Goal: Task Accomplishment & Management: Complete application form

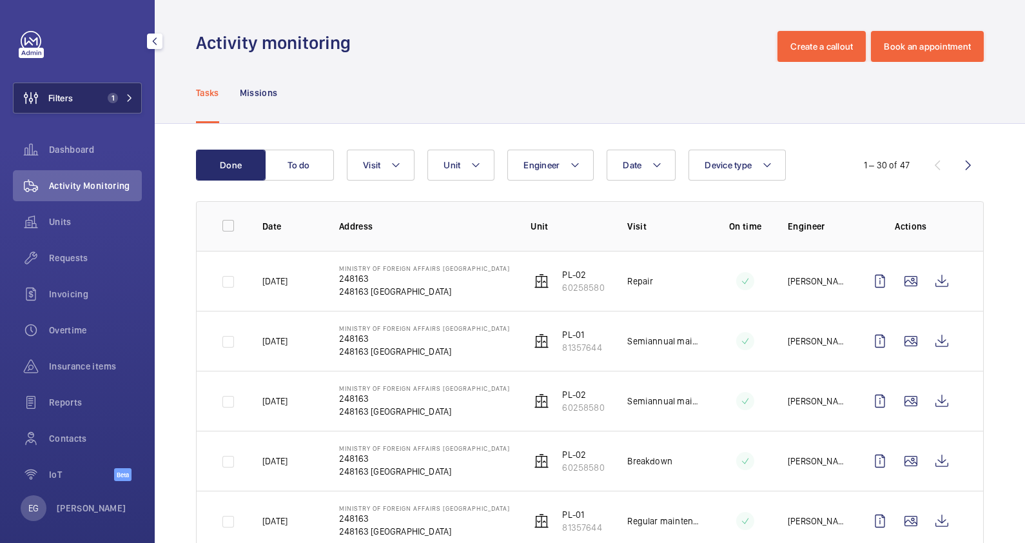
click at [117, 102] on span "1" at bounding box center [117, 98] width 31 height 10
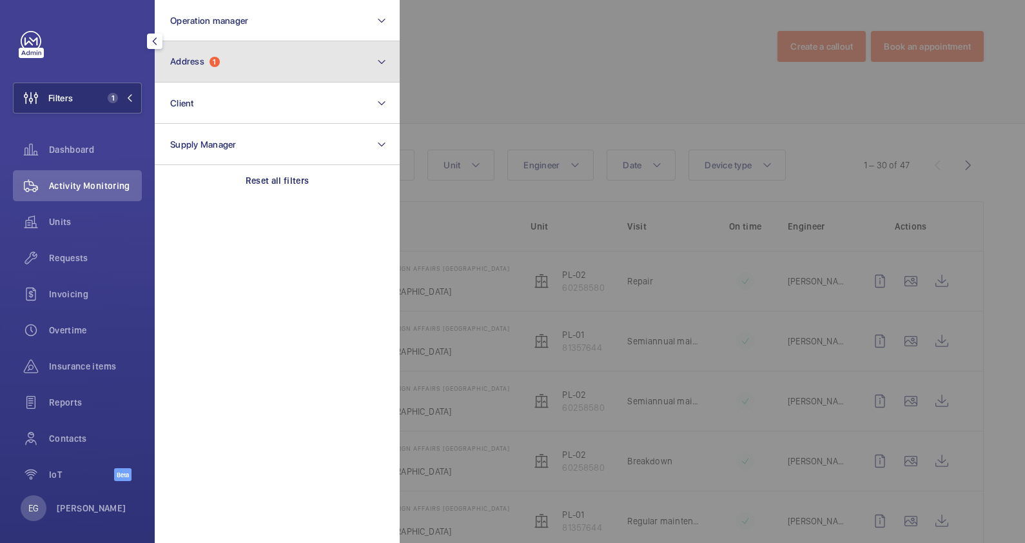
click at [220, 59] on span "Address 1" at bounding box center [195, 61] width 50 height 11
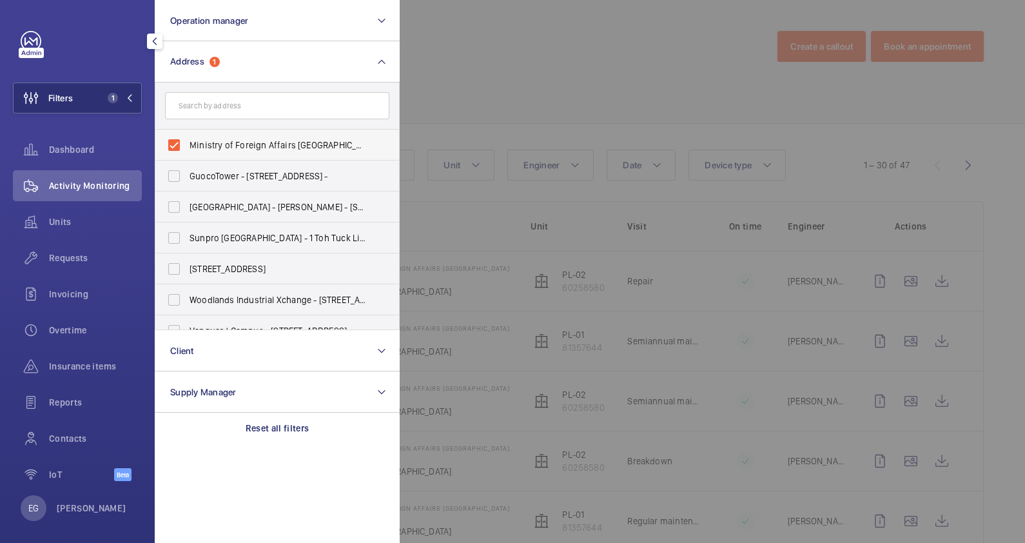
click at [255, 150] on span "Ministry of Foreign Affairs Annex Building - 248163, SINGAPORE 248163" at bounding box center [277, 145] width 177 height 13
click at [187, 150] on input "Ministry of Foreign Affairs Annex Building - 248163, SINGAPORE 248163" at bounding box center [174, 145] width 26 height 26
checkbox input "false"
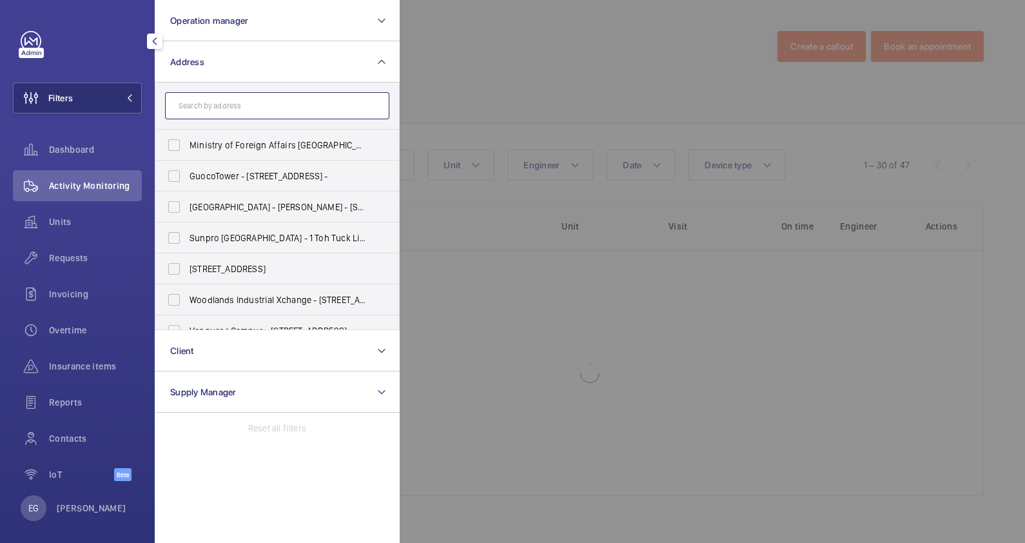
click at [249, 104] on input "text" at bounding box center [277, 105] width 224 height 27
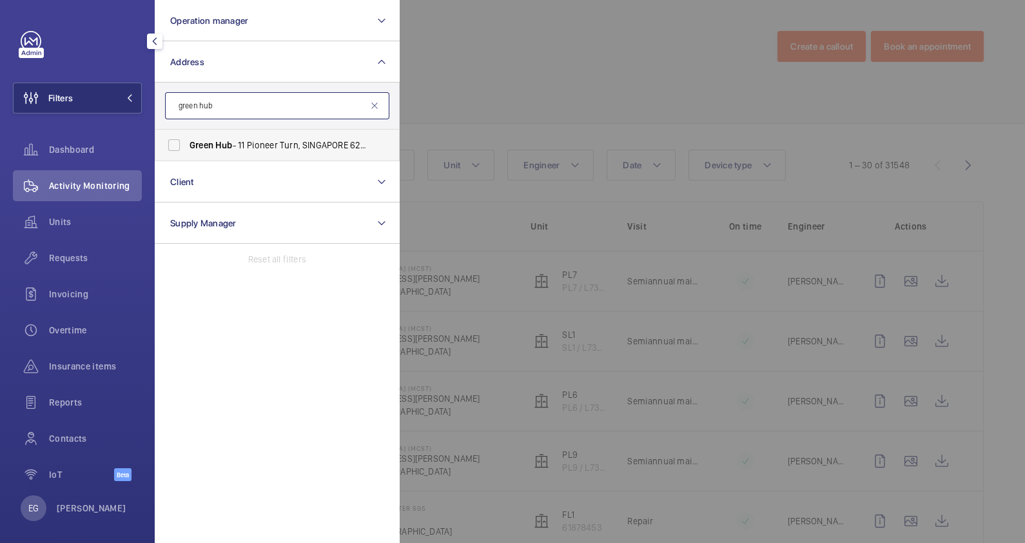
type input "green hub"
click at [232, 148] on span "Green Hub - 11 Pioneer Turn, SINGAPORE 627575" at bounding box center [277, 145] width 177 height 13
click at [187, 148] on input "Green Hub - 11 Pioneer Turn, SINGAPORE 627575" at bounding box center [174, 145] width 26 height 26
checkbox input "true"
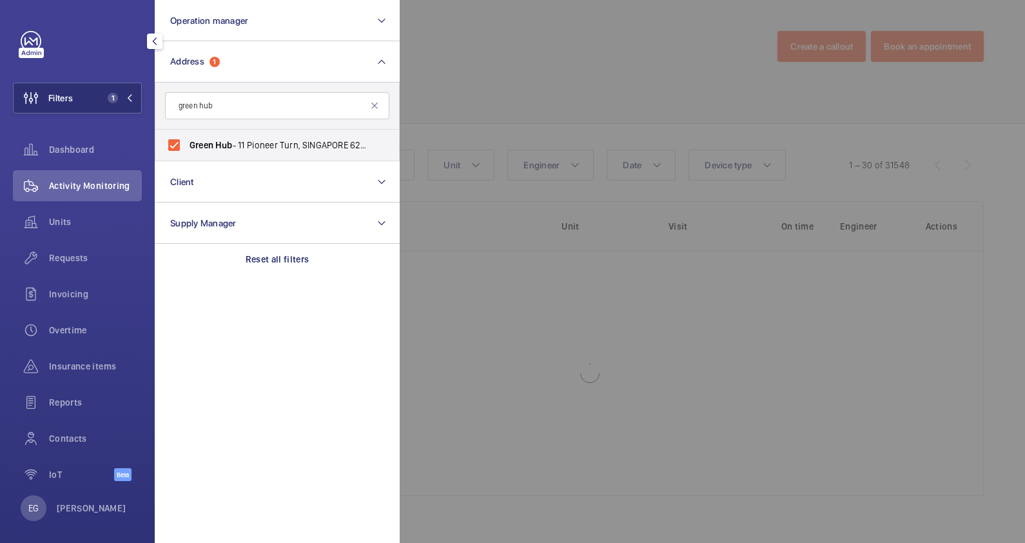
click at [424, 99] on div at bounding box center [912, 271] width 1025 height 543
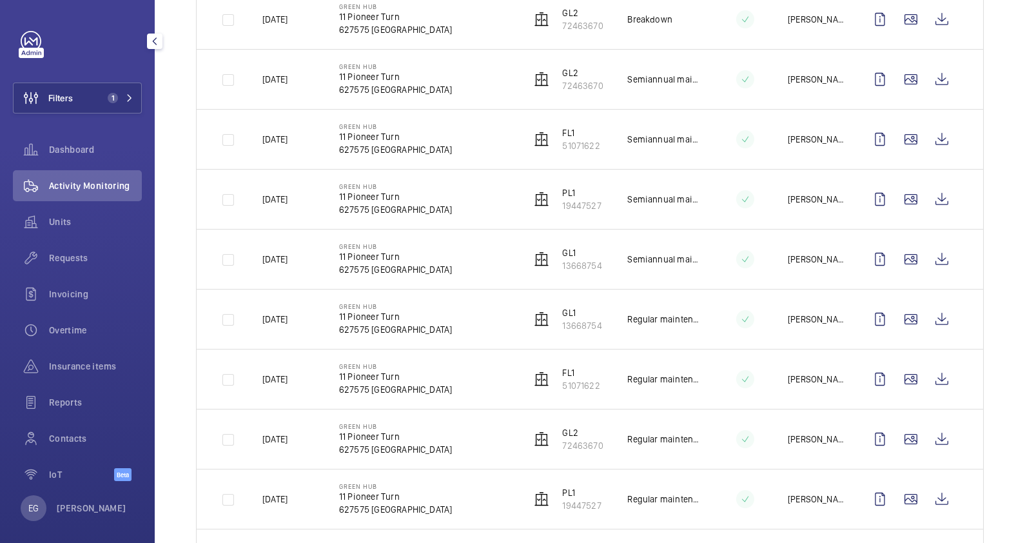
scroll to position [483, 0]
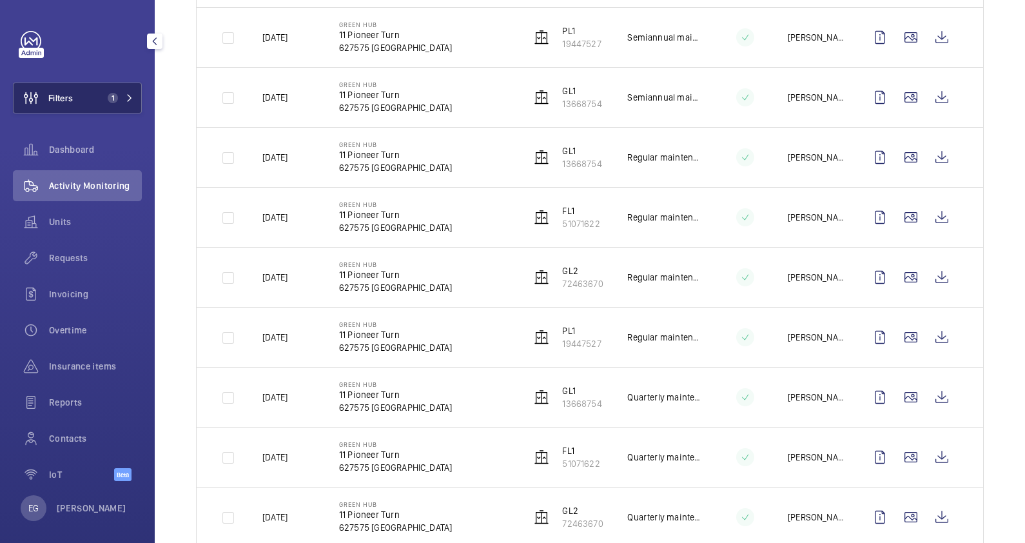
click at [117, 97] on span "1" at bounding box center [117, 98] width 31 height 10
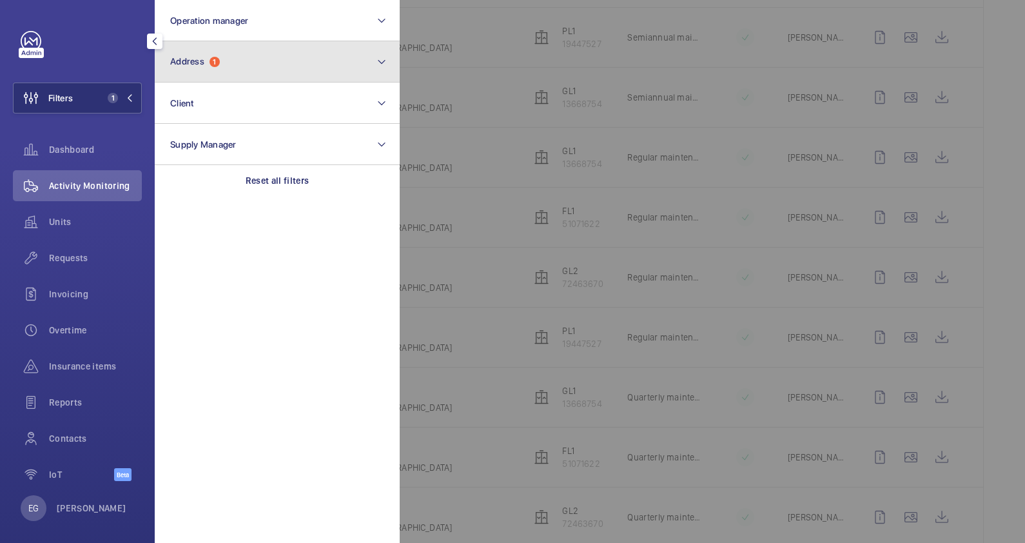
click at [238, 64] on button "Address 1" at bounding box center [277, 61] width 245 height 41
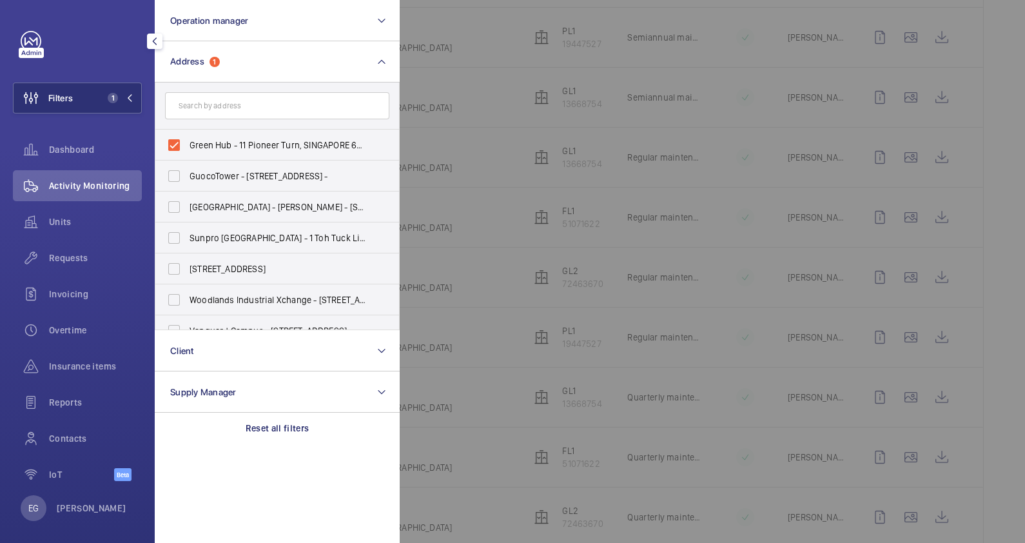
click at [274, 140] on span "Green Hub - 11 Pioneer Turn, SINGAPORE 627575" at bounding box center [277, 145] width 177 height 13
click at [187, 140] on input "Green Hub - 11 Pioneer Turn, SINGAPORE 627575" at bounding box center [174, 145] width 26 height 26
checkbox input "false"
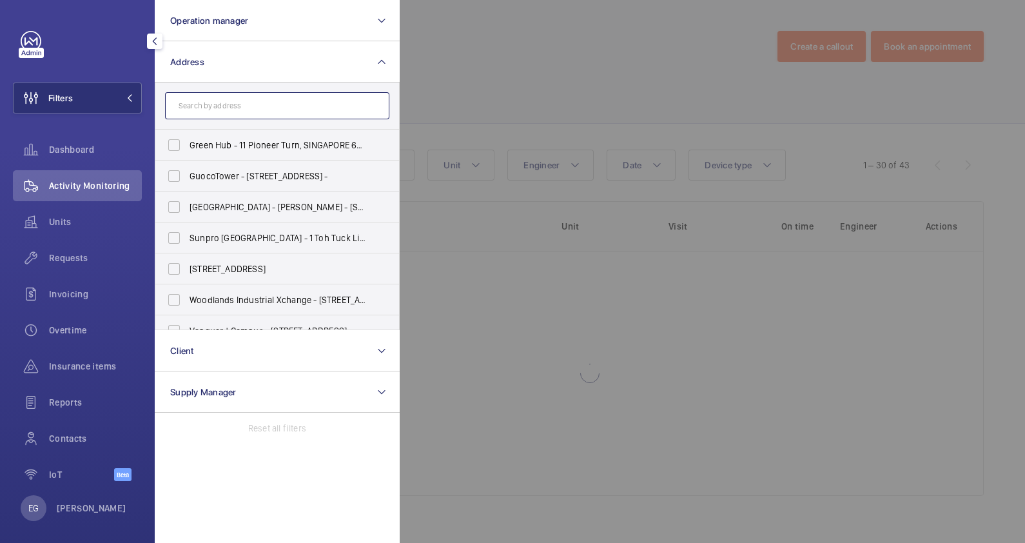
click at [264, 102] on input "text" at bounding box center [277, 105] width 224 height 27
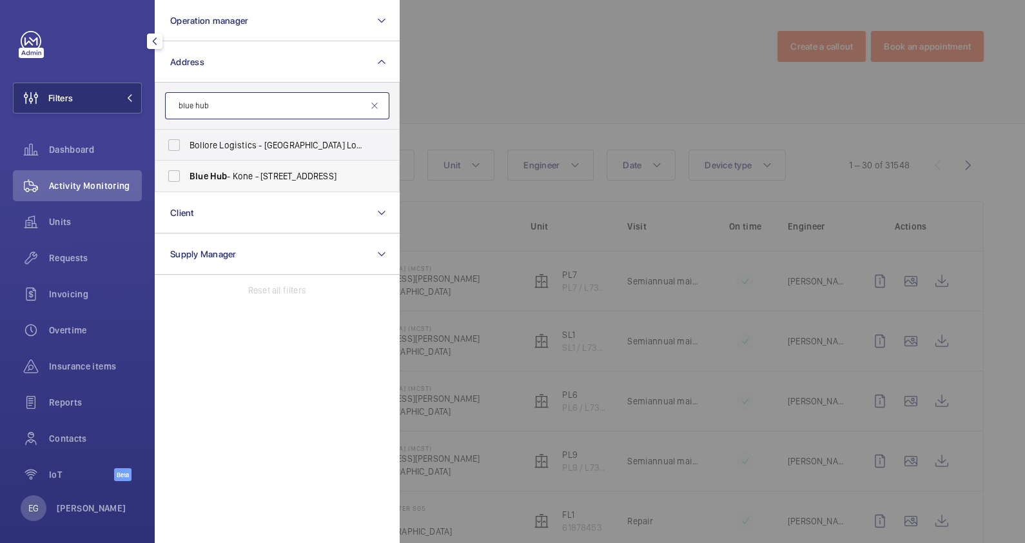
type input "blue hub"
click at [254, 171] on span "Blue Hub - Kone - 10 Sunview Rd, SINGAPORE 627617" at bounding box center [277, 176] width 177 height 13
click at [187, 171] on input "Blue Hub - Kone - 10 Sunview Rd, SINGAPORE 627617" at bounding box center [174, 176] width 26 height 26
checkbox input "true"
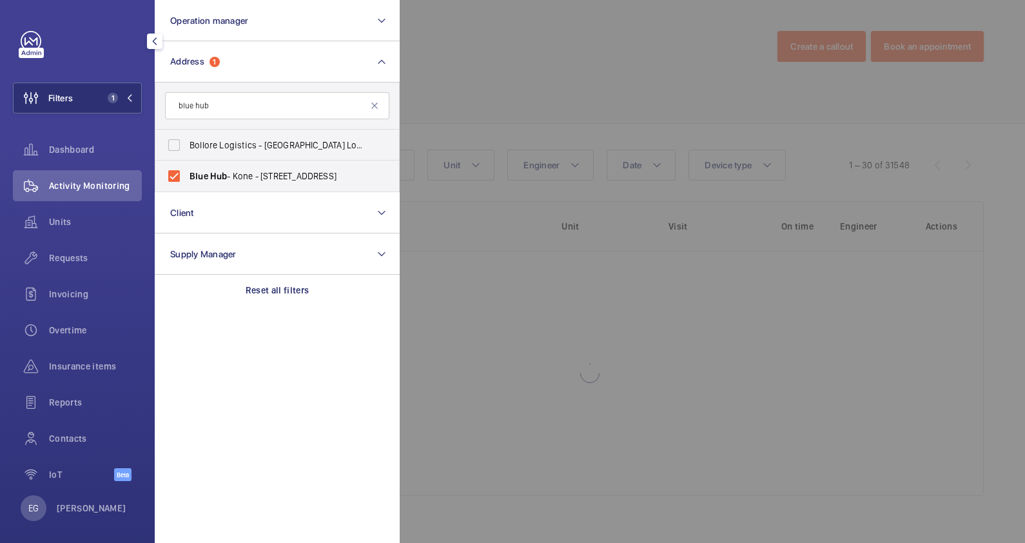
click at [568, 84] on div at bounding box center [912, 271] width 1025 height 543
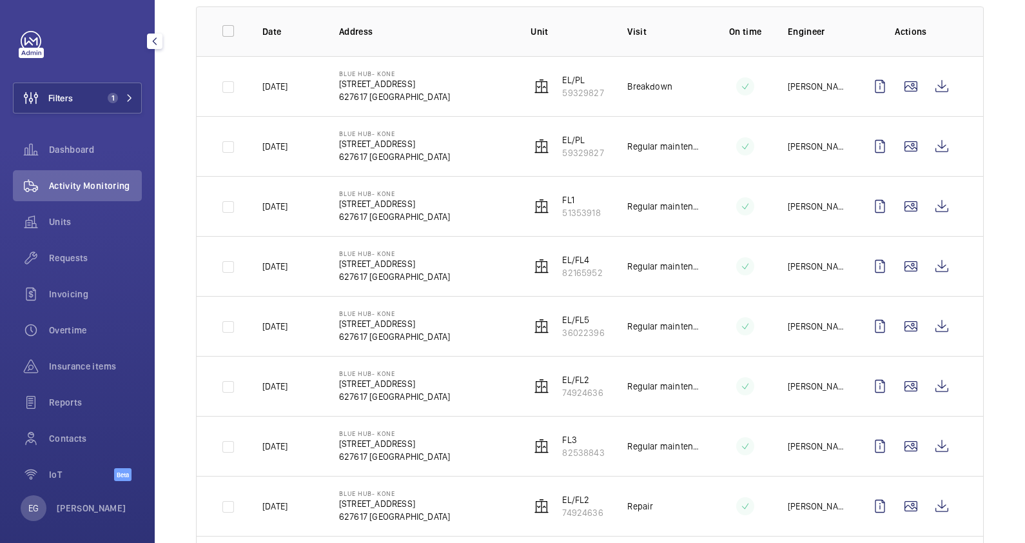
scroll to position [322, 0]
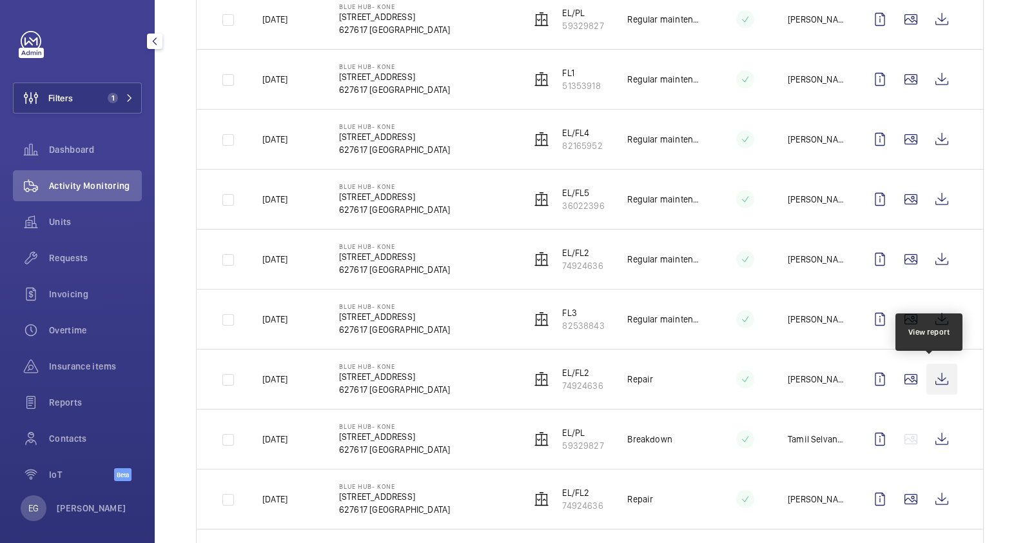
click at [931, 374] on wm-front-icon-button at bounding box center [941, 378] width 31 height 31
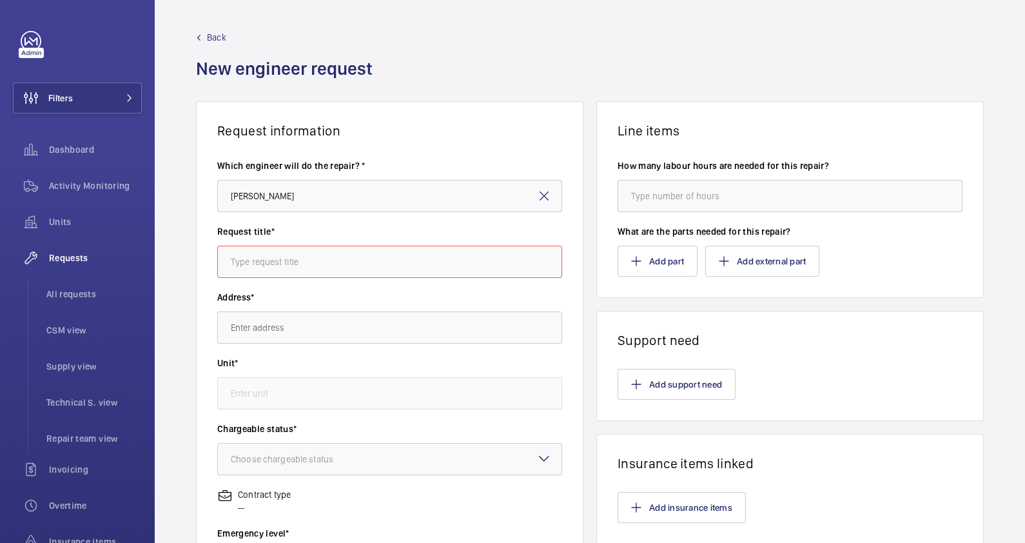
scroll to position [184, 0]
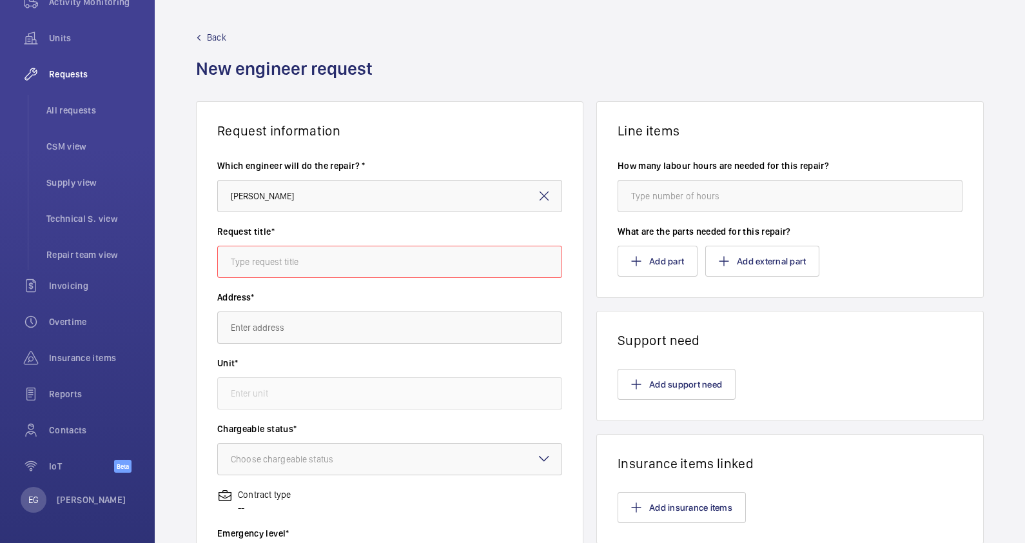
click at [306, 261] on input "text" at bounding box center [389, 262] width 345 height 32
type input "Pullman - PL1 level 2 landing door works"
click at [336, 331] on input "text" at bounding box center [389, 327] width 345 height 32
click at [335, 332] on input "text" at bounding box center [389, 327] width 345 height 32
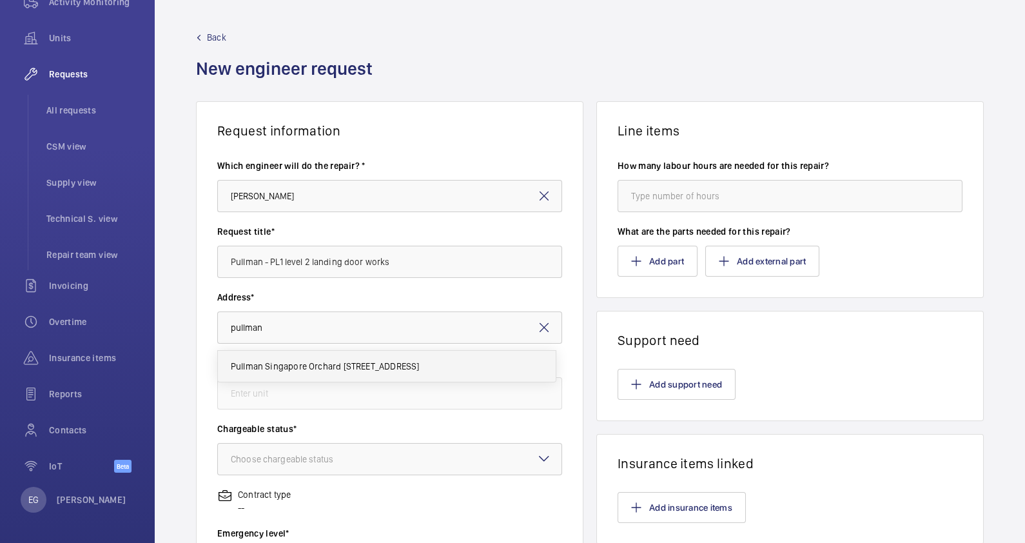
click at [360, 363] on span "Pullman Singapore Orchard [STREET_ADDRESS]" at bounding box center [325, 366] width 189 height 13
type input "Pullman Singapore Orchard [STREET_ADDRESS]"
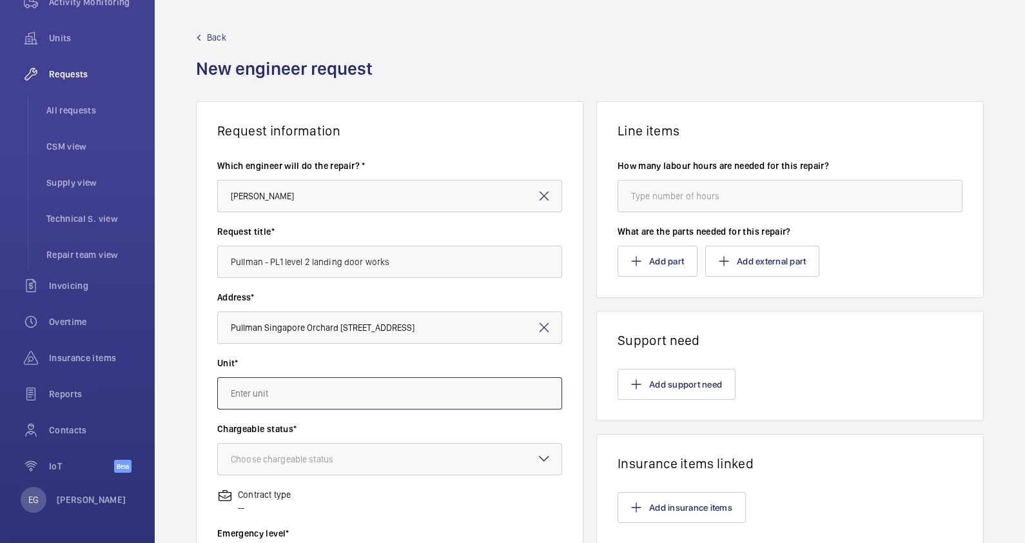
click at [348, 398] on input "text" at bounding box center [389, 393] width 345 height 32
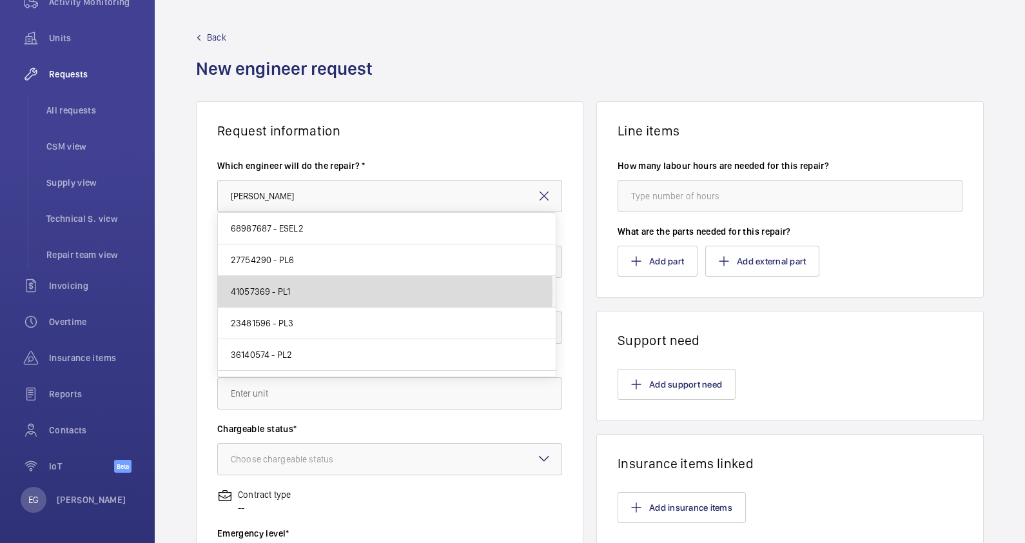
click at [324, 292] on mat-option "41057369 - PL1" at bounding box center [387, 292] width 338 height 32
type input "41057369 - PL1"
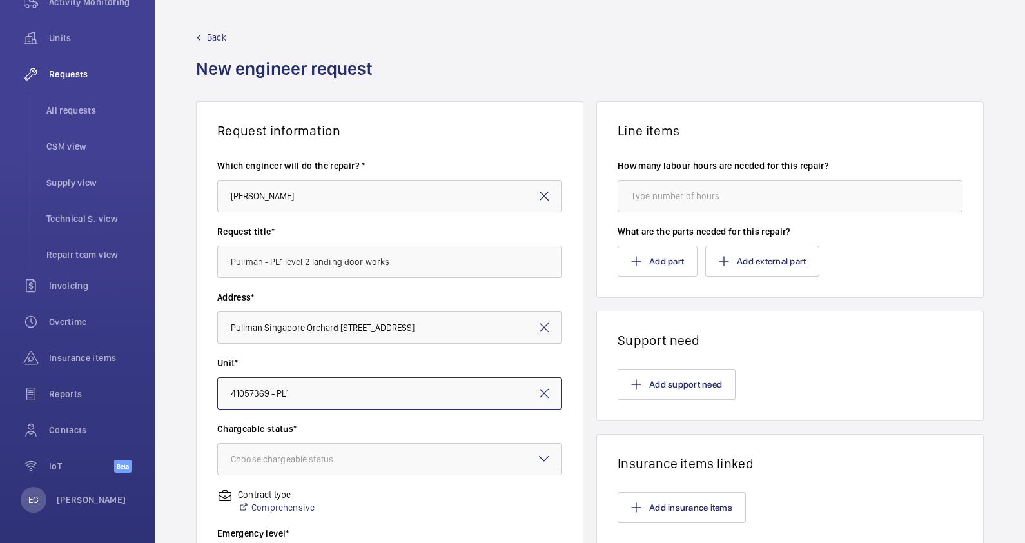
scroll to position [80, 0]
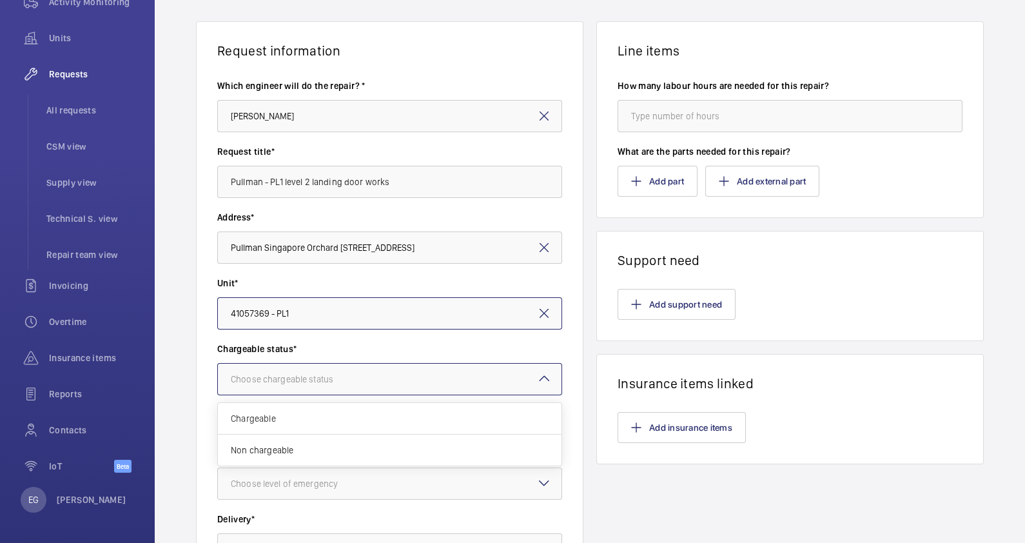
click at [323, 380] on div "Choose chargeable status" at bounding box center [298, 379] width 135 height 13
click at [316, 418] on span "Chargeable" at bounding box center [390, 418] width 318 height 13
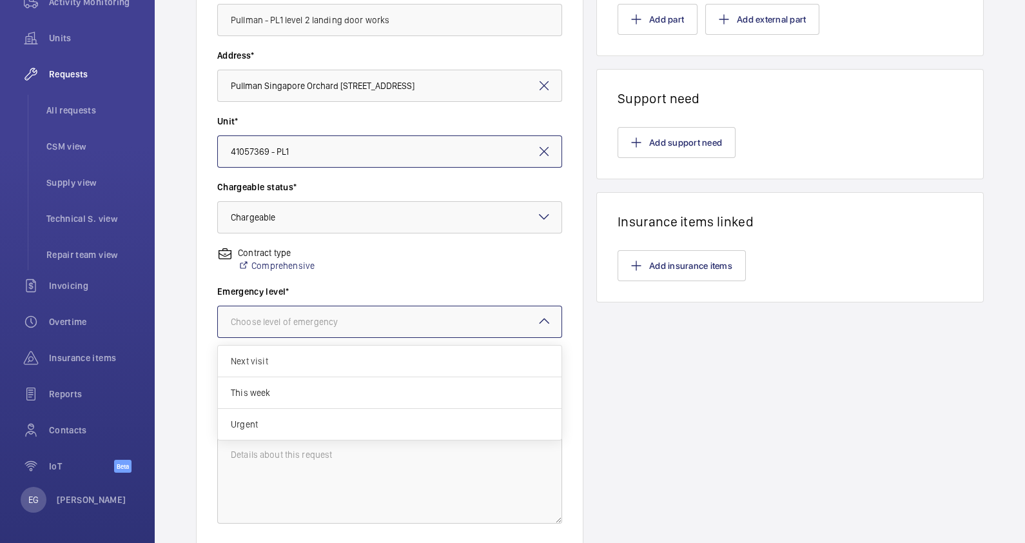
click at [298, 317] on div "Choose level of emergency" at bounding box center [300, 321] width 139 height 13
click at [290, 360] on span "Next visit" at bounding box center [390, 360] width 318 height 13
click at [303, 387] on div "Select a delivery option" at bounding box center [293, 387] width 124 height 13
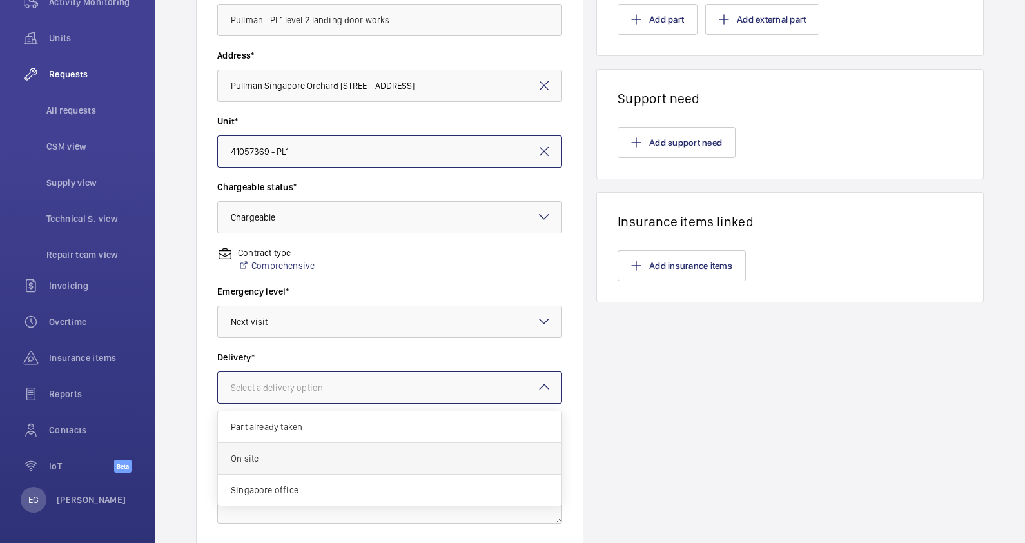
click at [300, 463] on span "On site" at bounding box center [390, 458] width 318 height 13
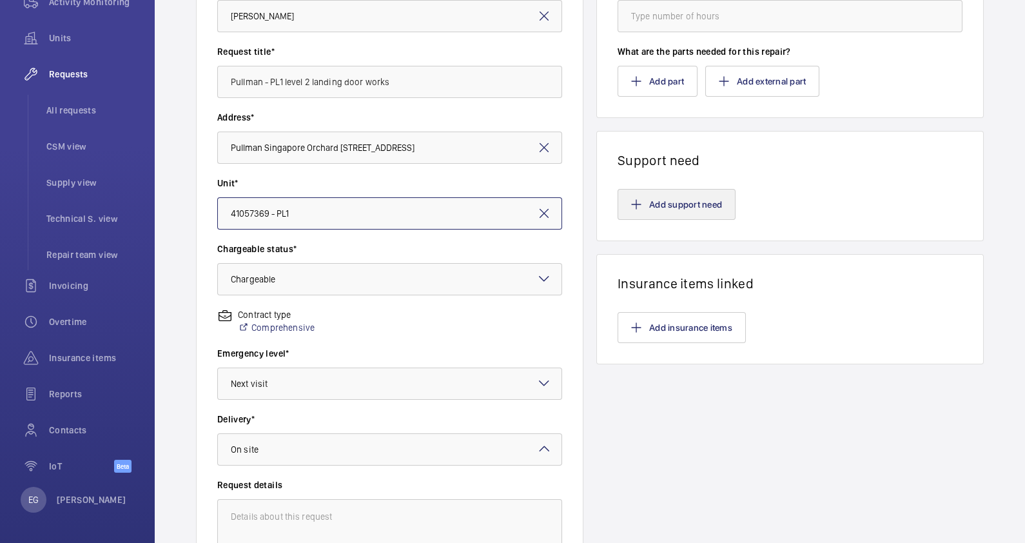
scroll to position [93, 0]
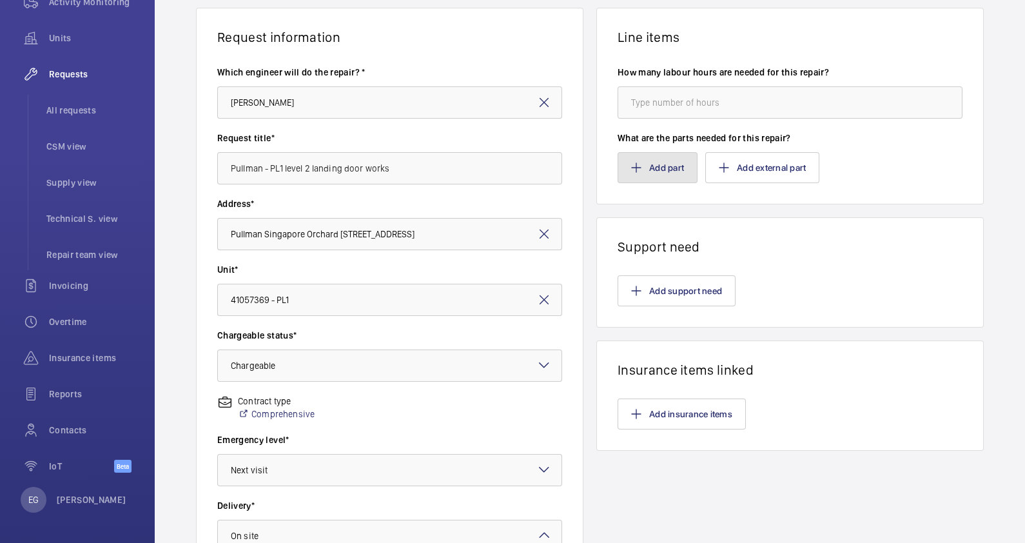
click at [673, 162] on button "Add part" at bounding box center [657, 167] width 80 height 31
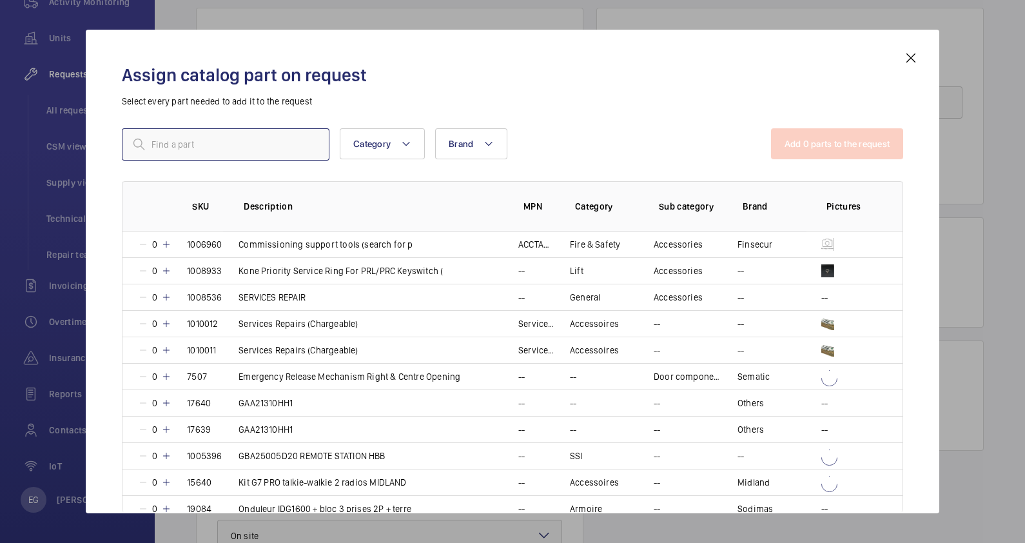
click at [260, 142] on input "text" at bounding box center [226, 144] width 208 height 32
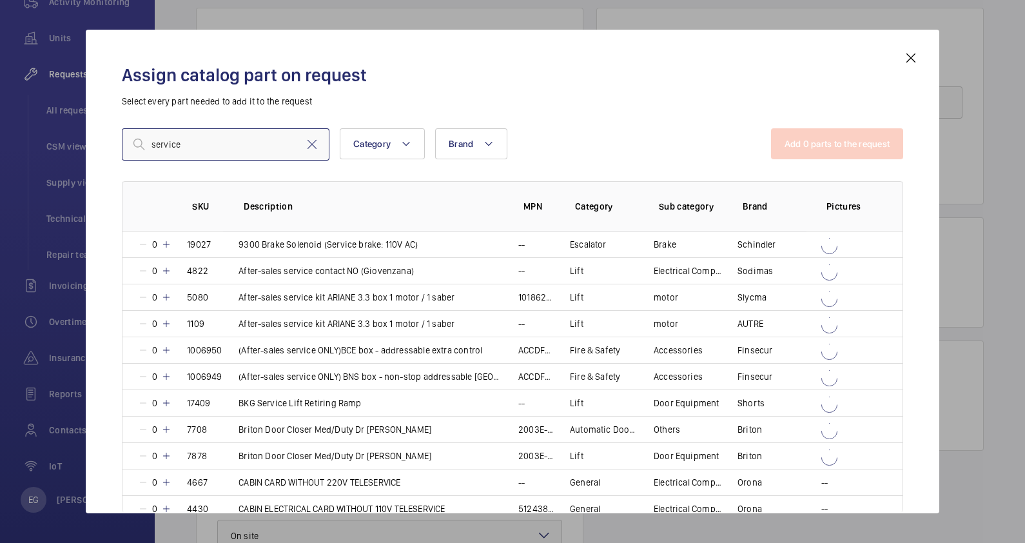
drag, startPoint x: 146, startPoint y: 140, endPoint x: 124, endPoint y: 139, distance: 22.0
click at [125, 139] on input "service" at bounding box center [226, 144] width 208 height 32
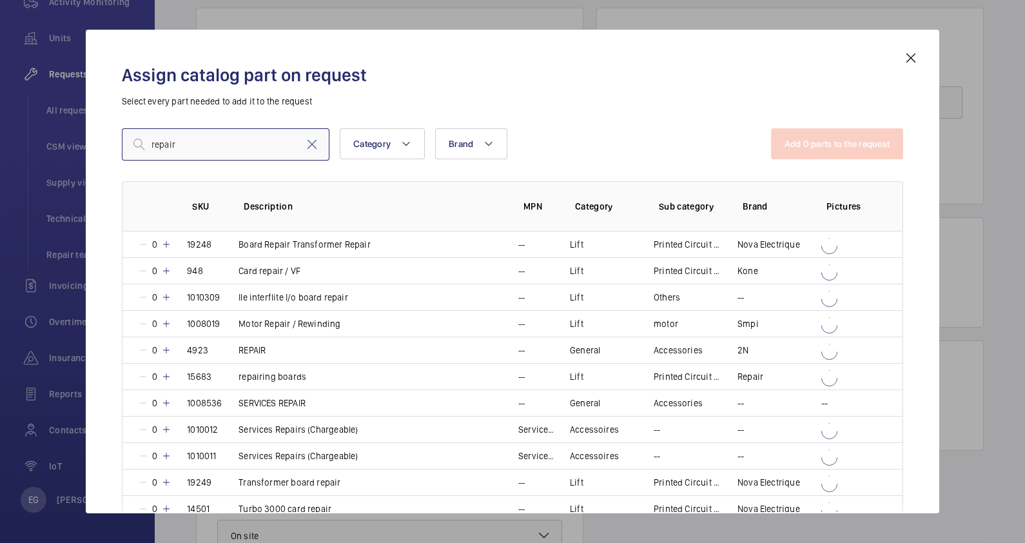
click at [167, 140] on input "repair" at bounding box center [226, 144] width 208 height 32
click at [196, 142] on input "repair" at bounding box center [226, 144] width 208 height 32
drag, startPoint x: 196, startPoint y: 142, endPoint x: 133, endPoint y: 142, distance: 63.2
click at [133, 142] on div "repair" at bounding box center [226, 144] width 208 height 32
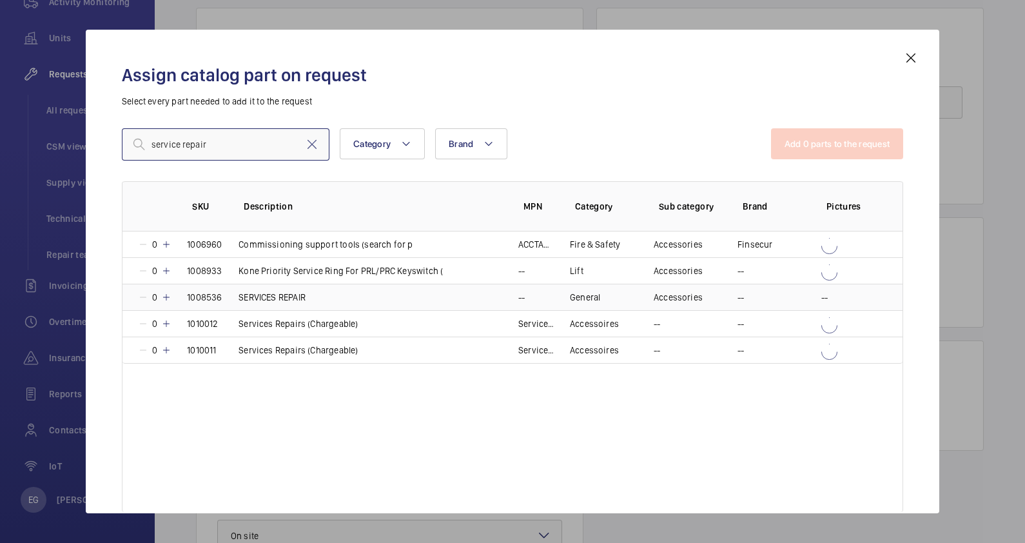
type input "service repair"
click at [257, 296] on p "SERVICES REPAIR" at bounding box center [271, 297] width 67 height 13
click at [819, 145] on button "Add 1 parts to the request" at bounding box center [838, 143] width 131 height 31
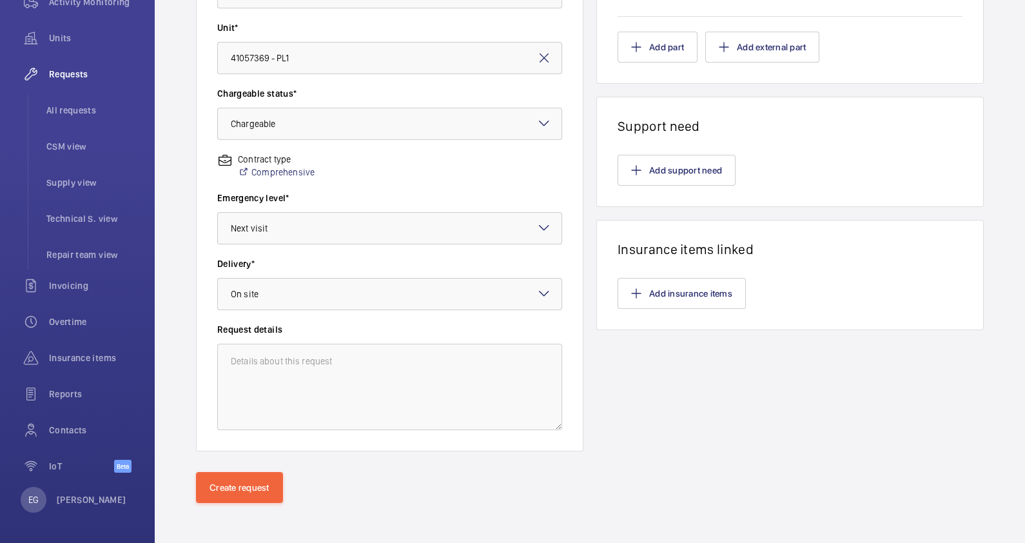
scroll to position [174, 0]
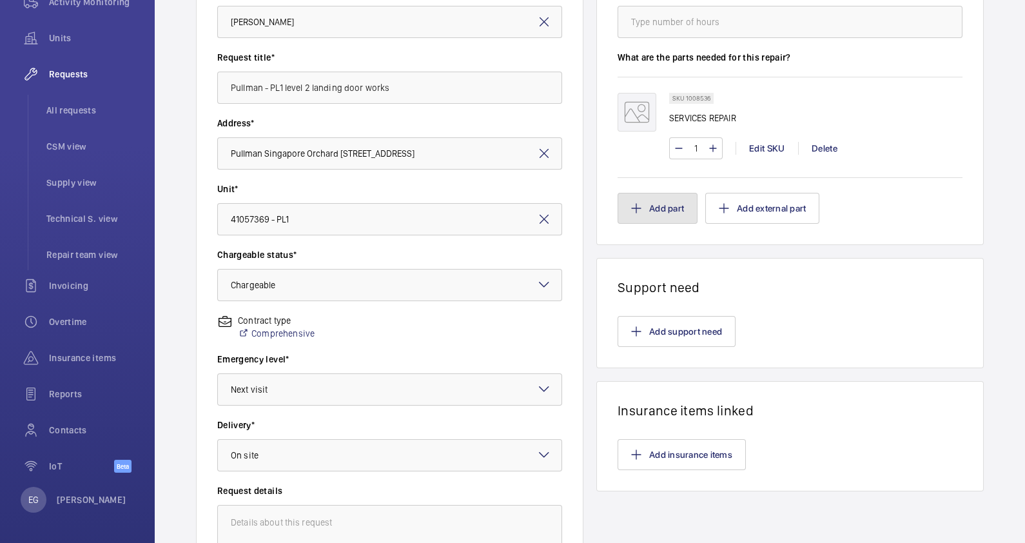
click at [655, 208] on button "Add part" at bounding box center [657, 208] width 80 height 31
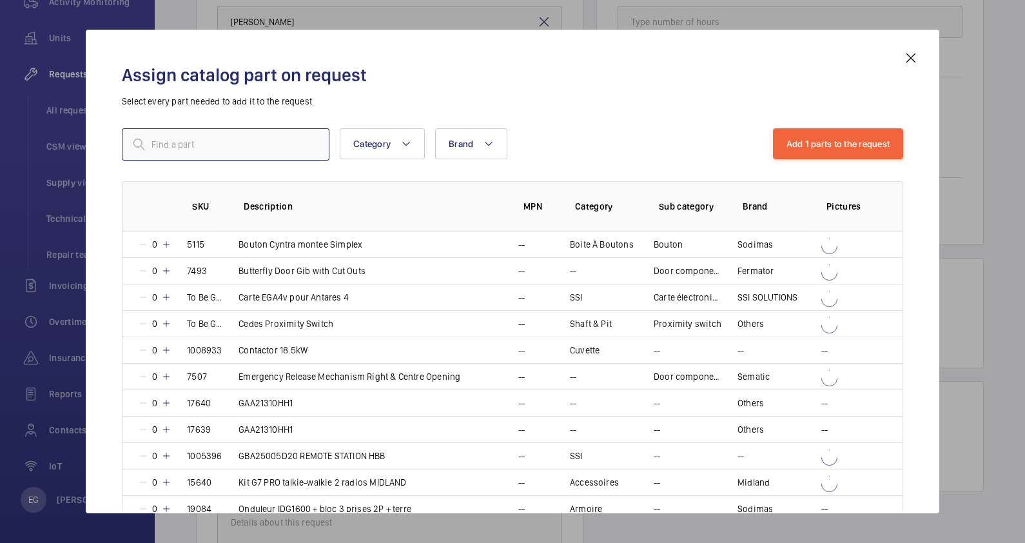
click at [226, 146] on input "text" at bounding box center [226, 144] width 208 height 32
click at [224, 148] on input "text" at bounding box center [226, 144] width 208 height 32
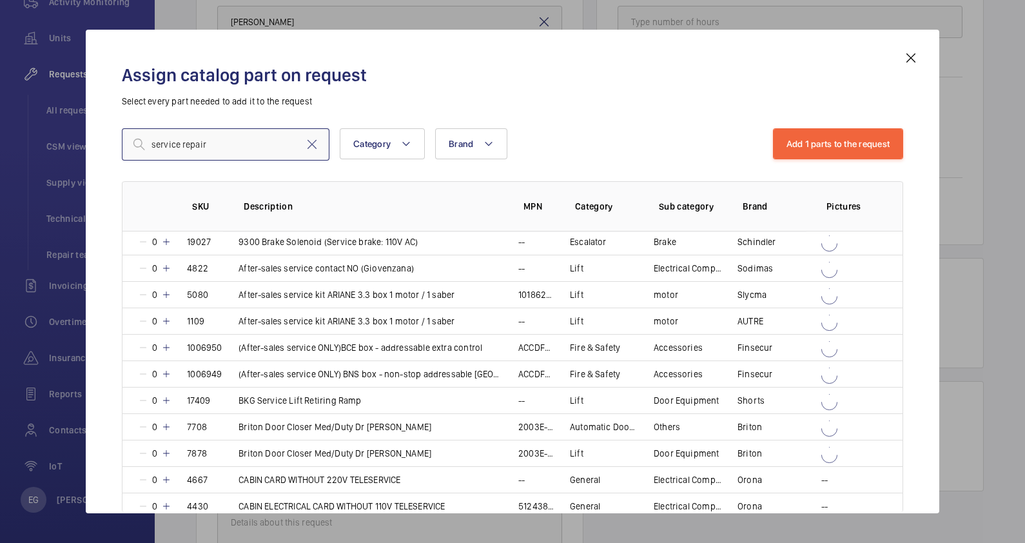
scroll to position [0, 0]
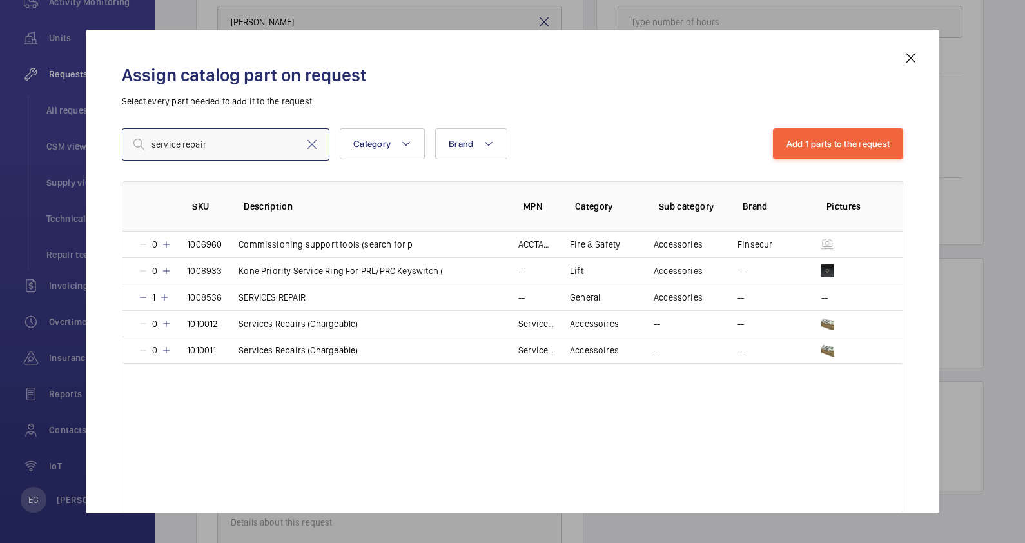
type input "service repair"
click at [916, 56] on mat-icon at bounding box center [910, 57] width 15 height 15
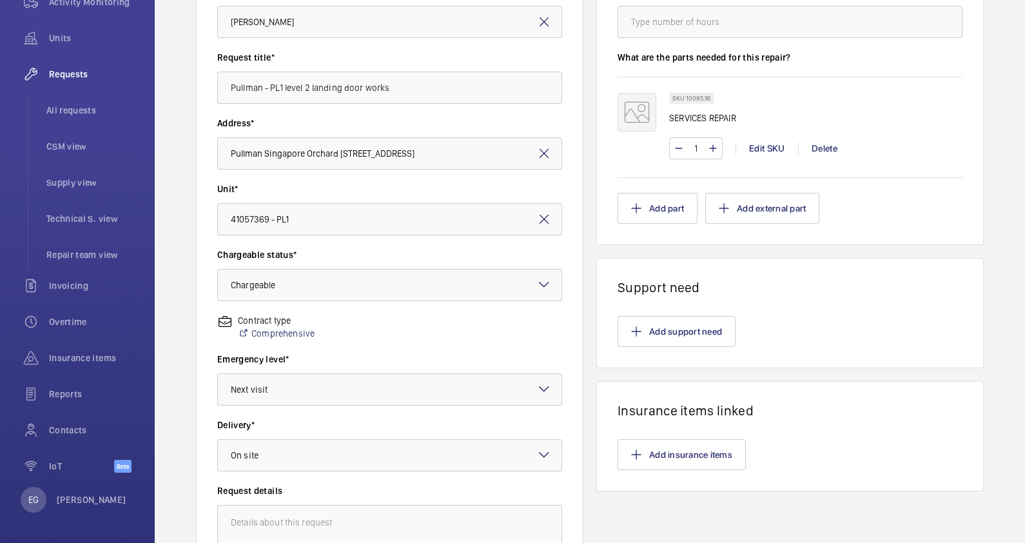
scroll to position [335, 0]
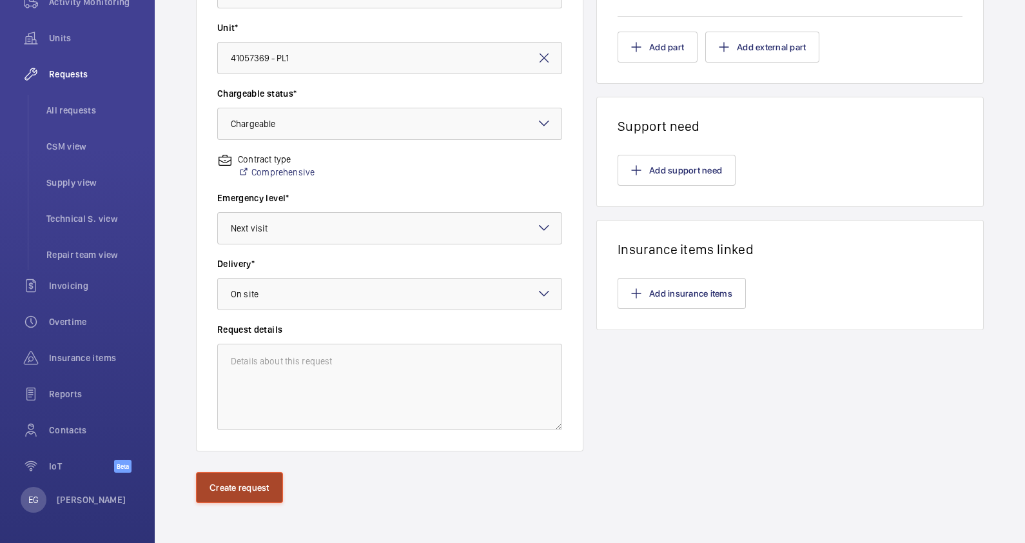
click at [244, 487] on button "Create request" at bounding box center [239, 487] width 87 height 31
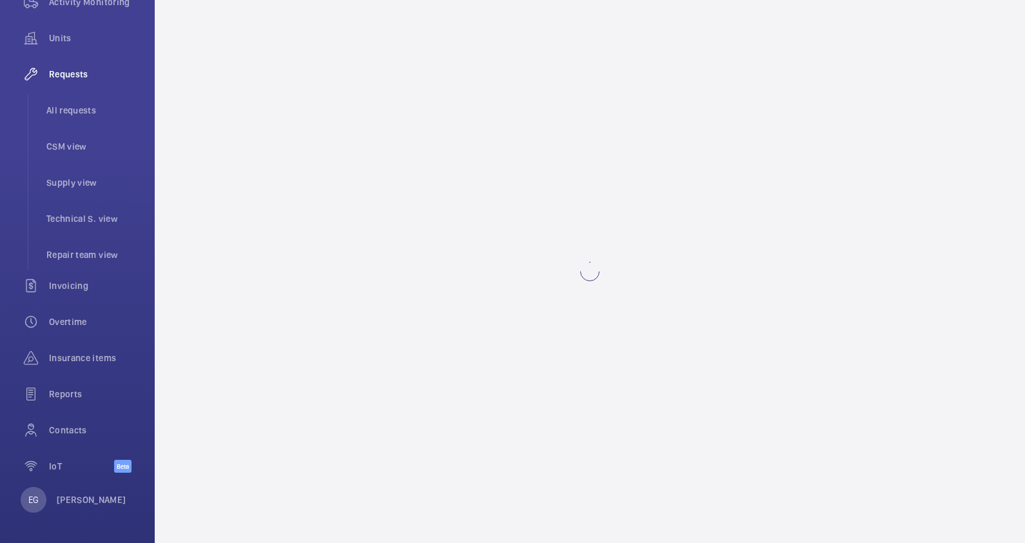
scroll to position [0, 0]
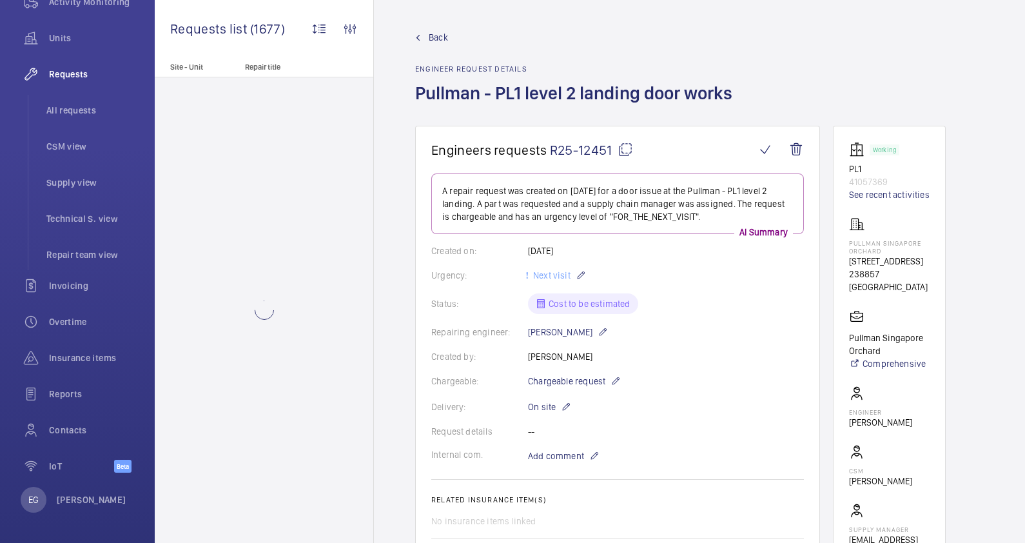
scroll to position [242, 0]
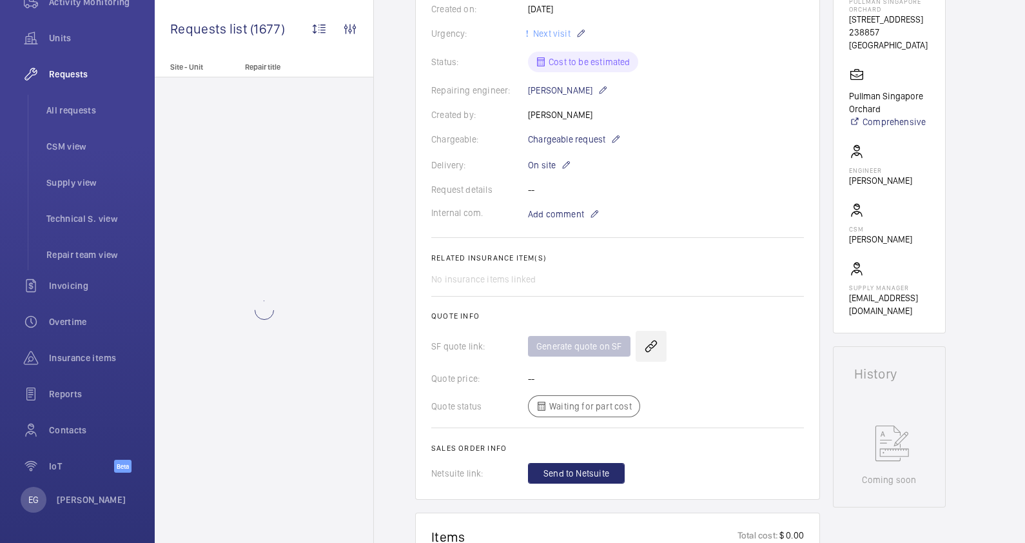
click at [647, 343] on wm-front-icon-button at bounding box center [650, 346] width 31 height 31
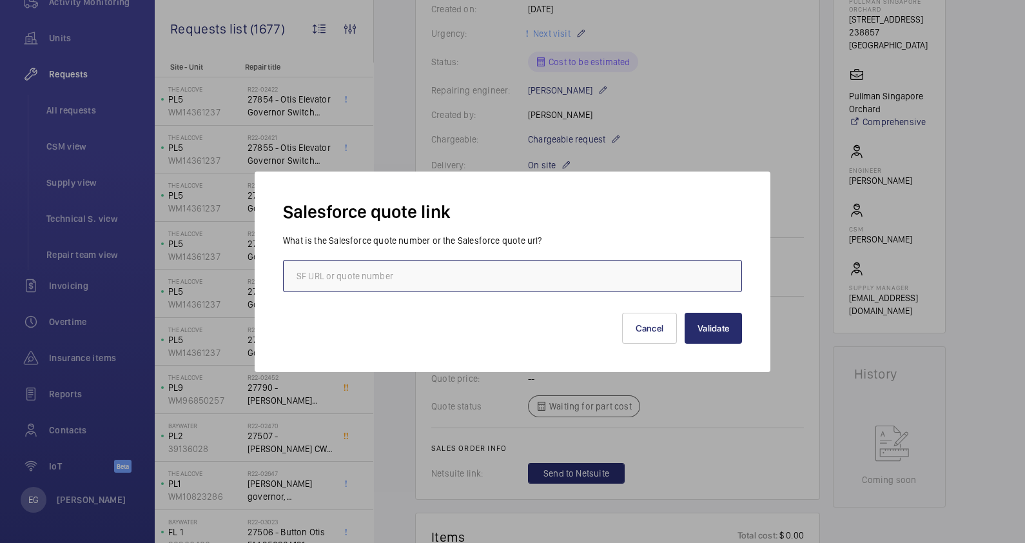
click at [506, 271] on input "text" at bounding box center [512, 276] width 459 height 32
paste input "[URL][DOMAIN_NAME]"
type input "[URL][DOMAIN_NAME]"
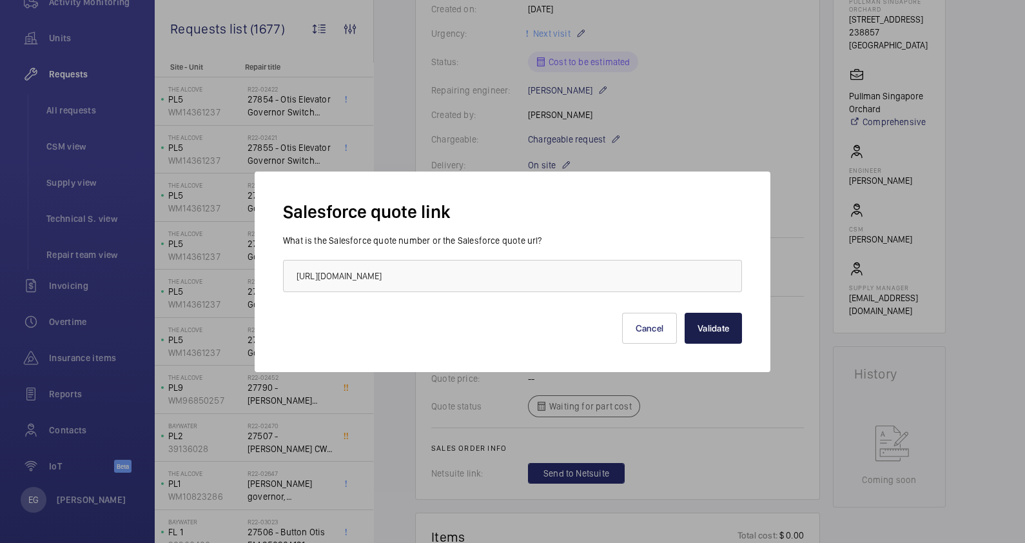
click at [721, 325] on button "Validate" at bounding box center [712, 328] width 57 height 31
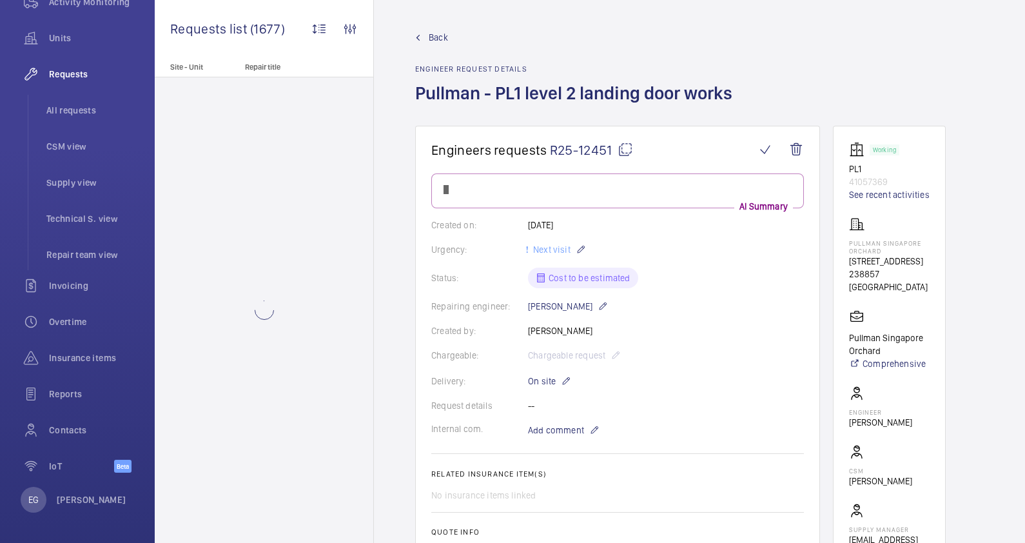
scroll to position [0, 0]
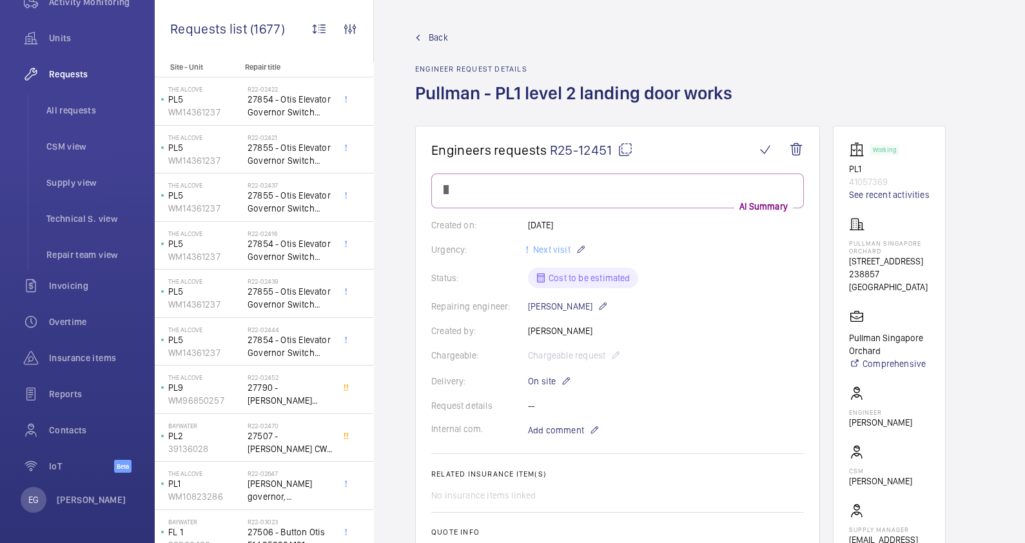
click at [623, 148] on mat-icon at bounding box center [624, 149] width 15 height 15
